Goal: Information Seeking & Learning: Learn about a topic

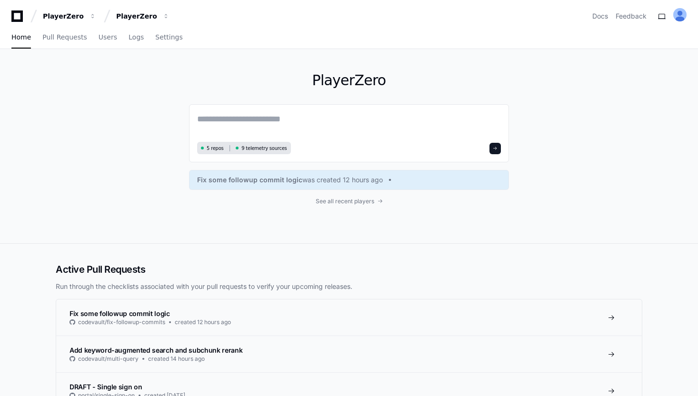
click at [144, 33] on div "Home Pull Requests Users Logs Settings" at bounding box center [96, 38] width 171 height 22
click at [140, 33] on div "Home Pull Requests Users Logs Settings" at bounding box center [96, 38] width 171 height 22
click at [129, 37] on span "Logs" at bounding box center [136, 37] width 15 height 6
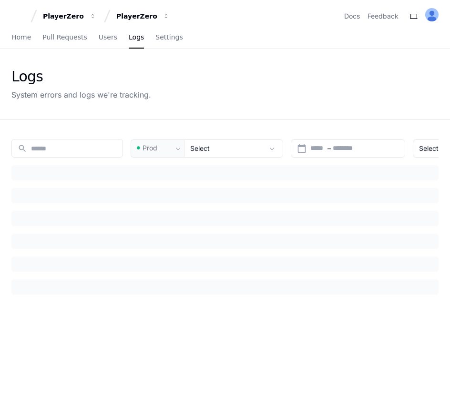
type input "***"
type input "********"
type input "*********"
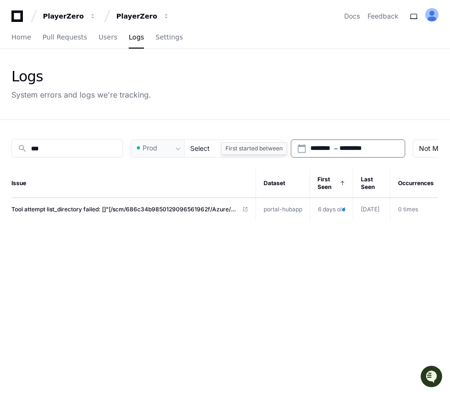
click at [327, 151] on input "********" at bounding box center [321, 149] width 22 height 10
type input "**********"
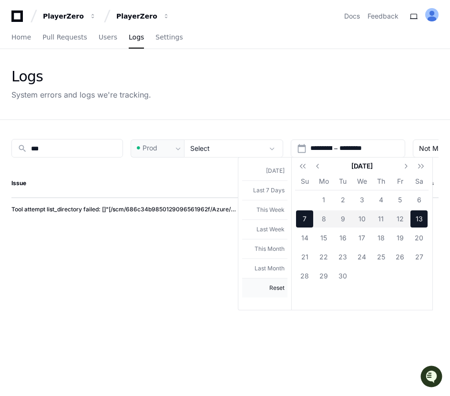
click at [277, 287] on button "Reset" at bounding box center [264, 288] width 45 height 20
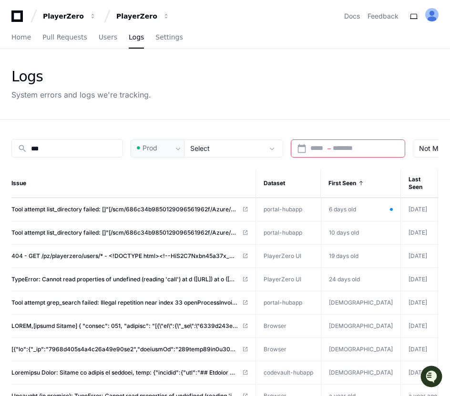
click at [235, 87] on div "Logs System errors and logs we're tracking." at bounding box center [224, 84] width 427 height 32
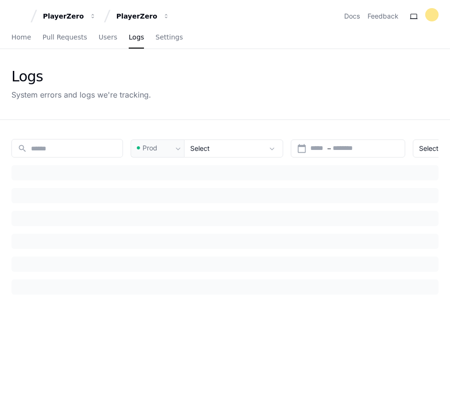
type input "***"
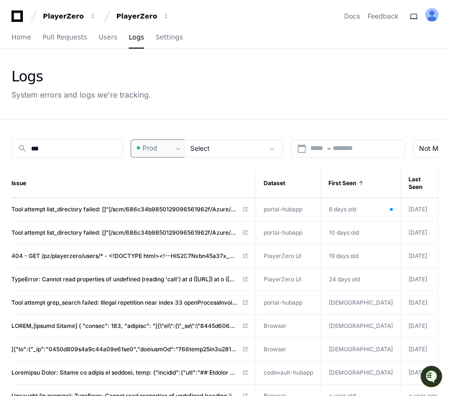
click at [156, 150] on span "Prod" at bounding box center [149, 148] width 15 height 10
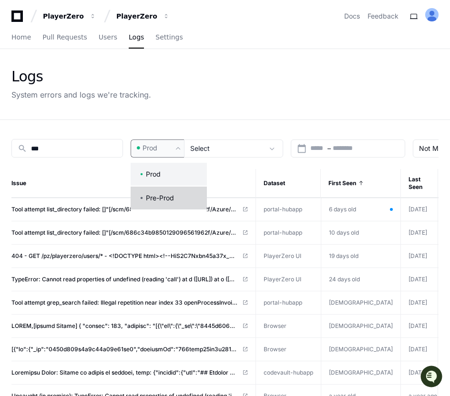
click at [156, 197] on span "Pre-Prod" at bounding box center [160, 198] width 28 height 10
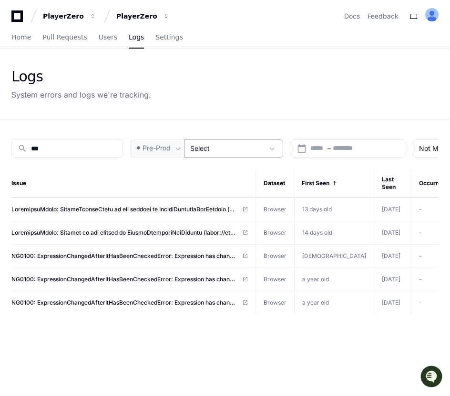
click at [261, 155] on div "Select" at bounding box center [233, 149] width 99 height 18
click at [261, 155] on div at bounding box center [225, 198] width 450 height 396
click at [163, 148] on span "Pre-Prod" at bounding box center [156, 148] width 28 height 10
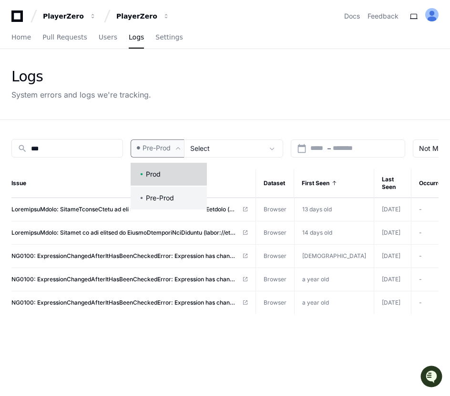
click at [157, 171] on span "Prod" at bounding box center [153, 175] width 15 height 10
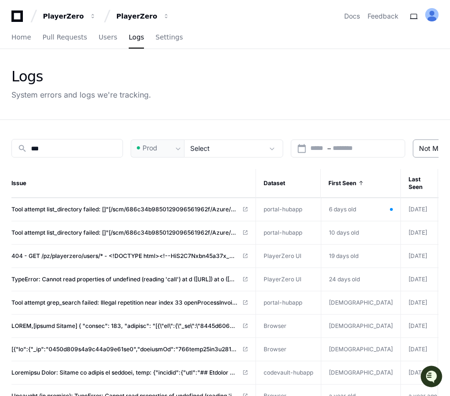
click at [423, 152] on span "Not Muted" at bounding box center [436, 148] width 34 height 8
click at [433, 177] on span "All Issues" at bounding box center [434, 175] width 29 height 10
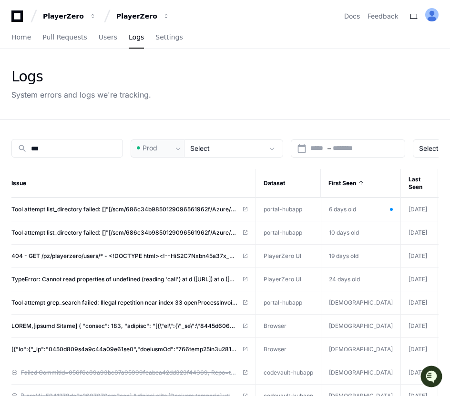
scroll to position [0, 28]
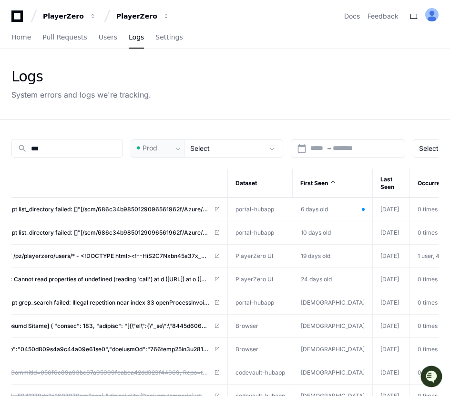
click at [293, 65] on div "Logs System errors and logs we're tracking." at bounding box center [225, 84] width 450 height 70
click at [292, 65] on div "Logs System errors and logs we're tracking." at bounding box center [225, 84] width 450 height 70
click at [203, 144] on div "Select" at bounding box center [226, 149] width 73 height 10
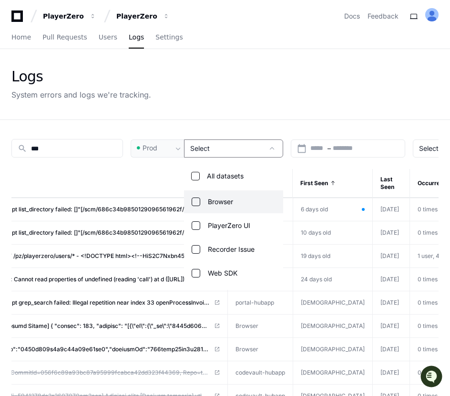
click at [221, 203] on span "Browser" at bounding box center [220, 202] width 25 height 10
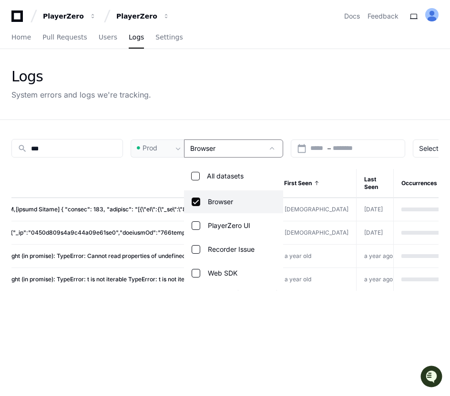
scroll to position [0, 0]
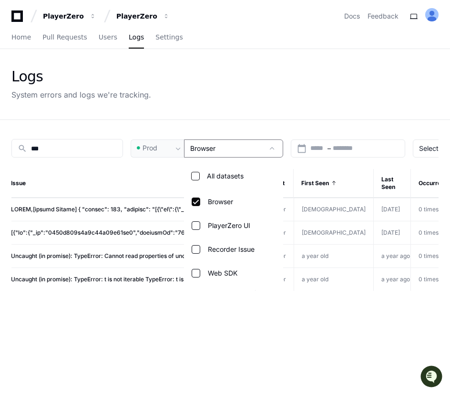
click at [265, 116] on div at bounding box center [225, 198] width 450 height 396
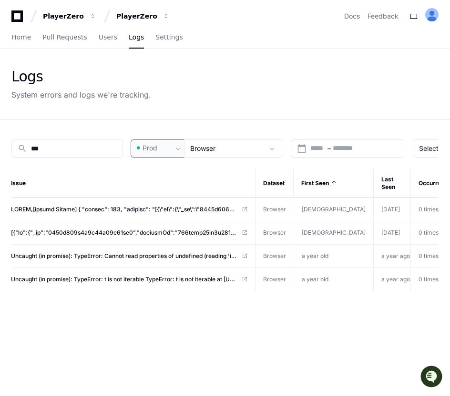
click at [155, 151] on span "Prod" at bounding box center [149, 148] width 15 height 10
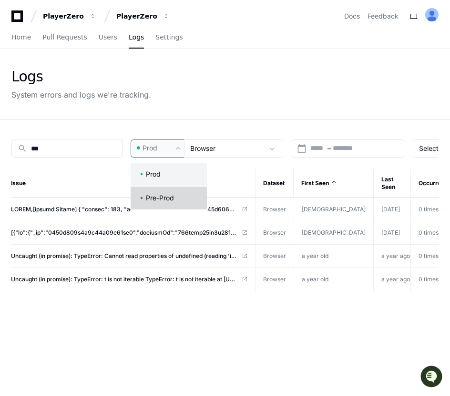
click at [162, 196] on span "Pre-Prod" at bounding box center [160, 198] width 28 height 10
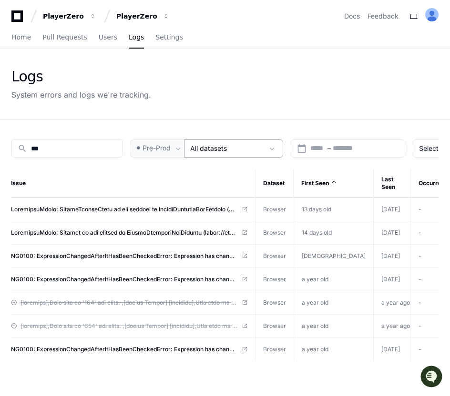
click at [227, 141] on div "All datasets" at bounding box center [233, 149] width 99 height 18
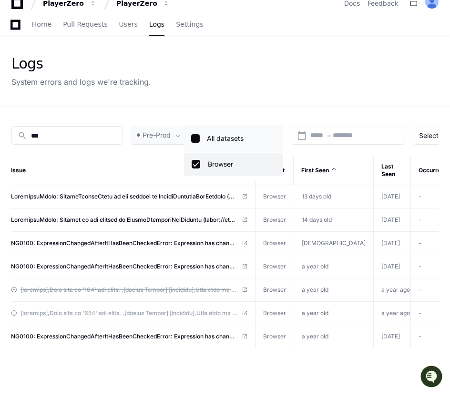
scroll to position [0, 0]
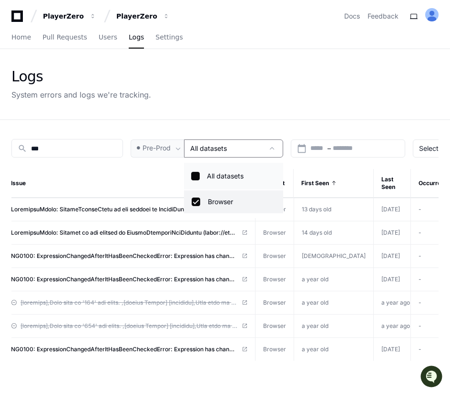
click at [225, 174] on label "All datasets" at bounding box center [243, 176] width 76 height 23
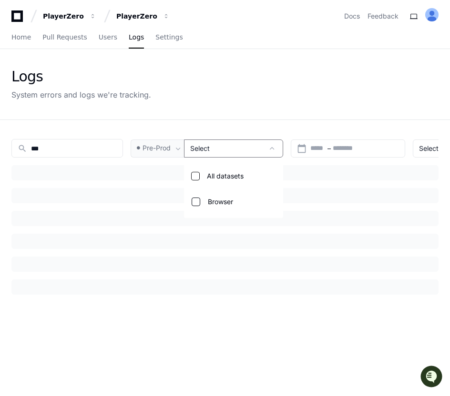
click at [211, 123] on div at bounding box center [225, 198] width 450 height 396
